Goal: Transaction & Acquisition: Subscribe to service/newsletter

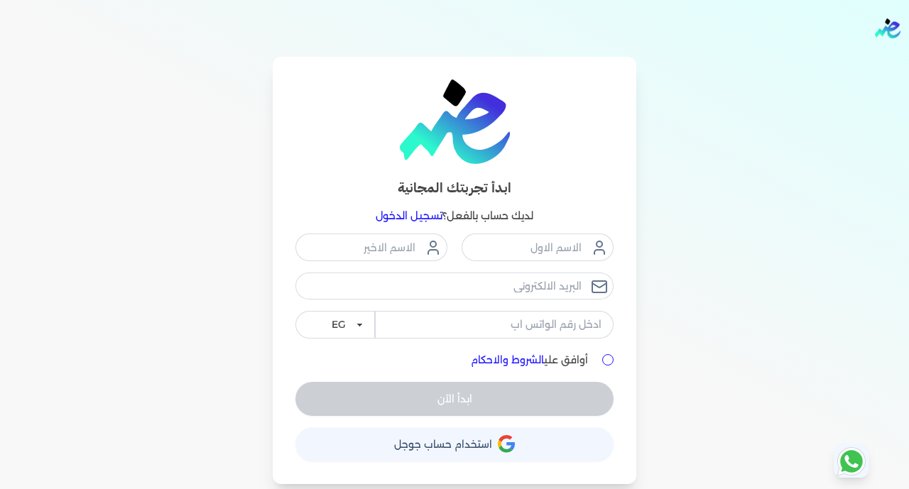
click at [418, 216] on link "تسجيل الدخول" at bounding box center [409, 215] width 67 height 13
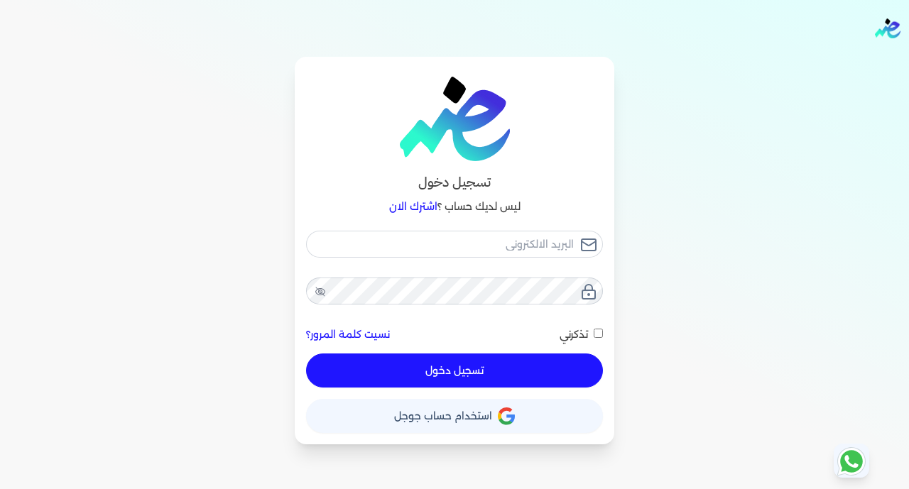
click at [477, 413] on span "استخدام حساب جوجل" at bounding box center [443, 416] width 98 height 10
